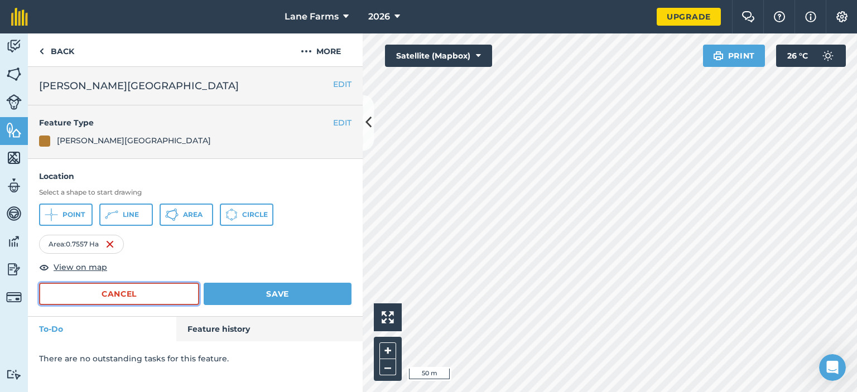
click at [118, 290] on button "Cancel" at bounding box center [119, 294] width 160 height 22
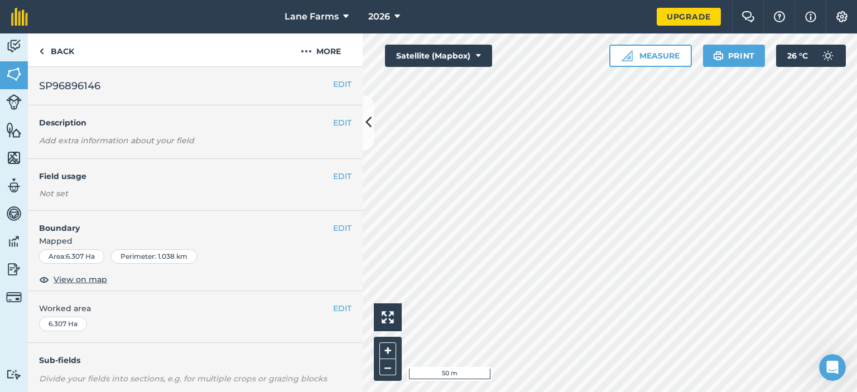
click at [85, 82] on span "SP96896146" at bounding box center [69, 86] width 61 height 16
copy span "SP96896146"
